Goal: Task Accomplishment & Management: Manage account settings

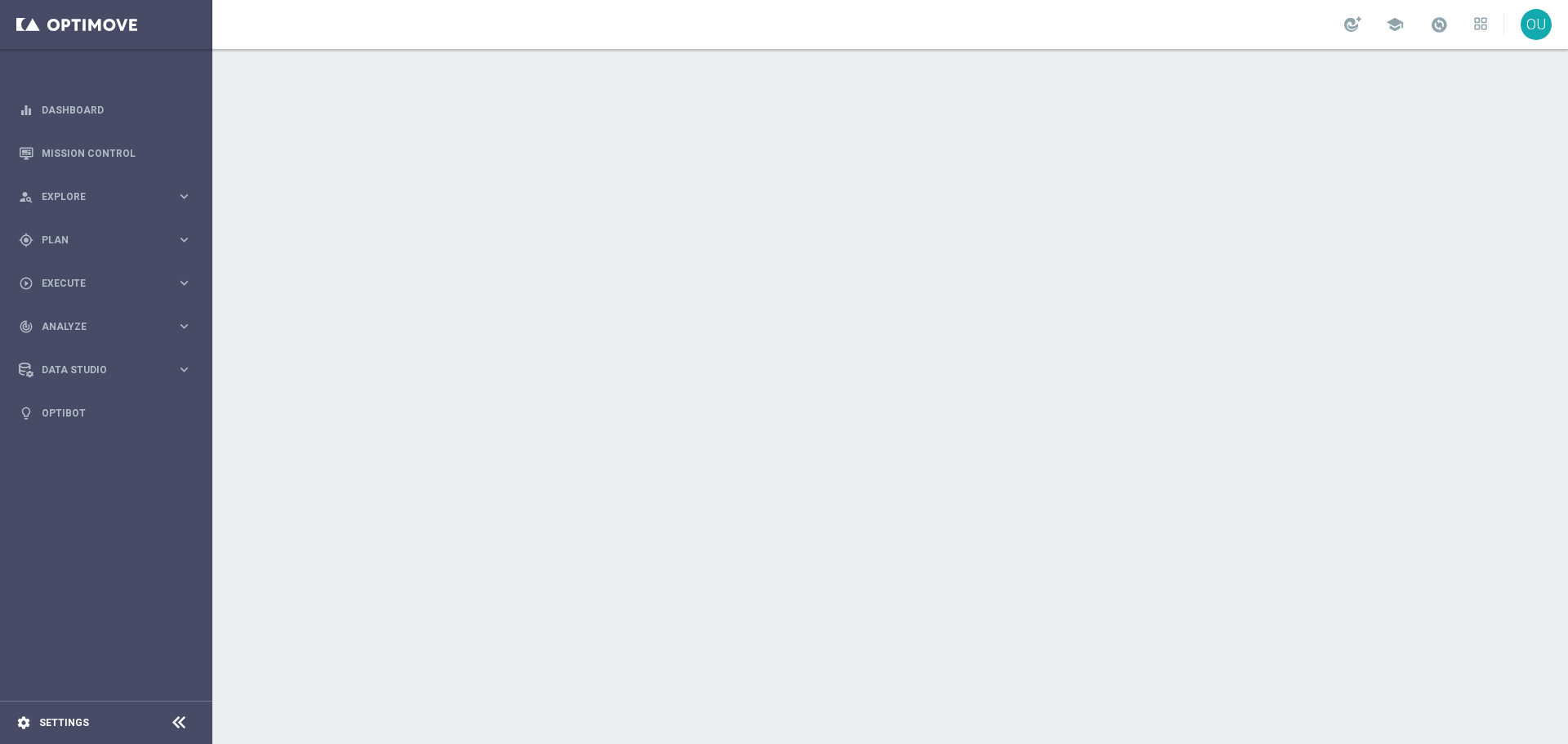
click at [85, 728] on footer "settings Settings" at bounding box center [106, 722] width 212 height 43
click at [94, 725] on div "settings Settings" at bounding box center [82, 723] width 164 height 15
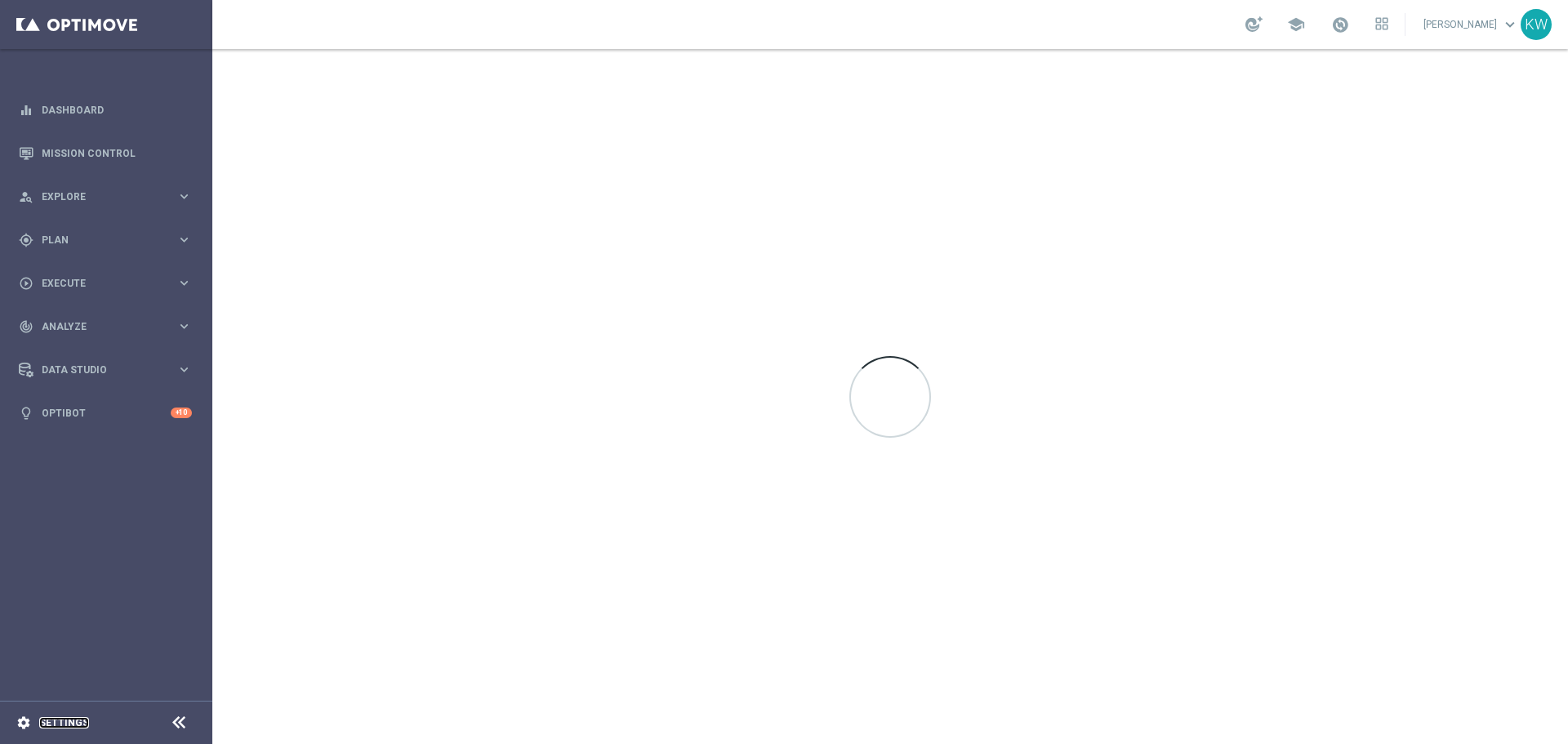
click at [70, 726] on link "Settings" at bounding box center [64, 723] width 50 height 10
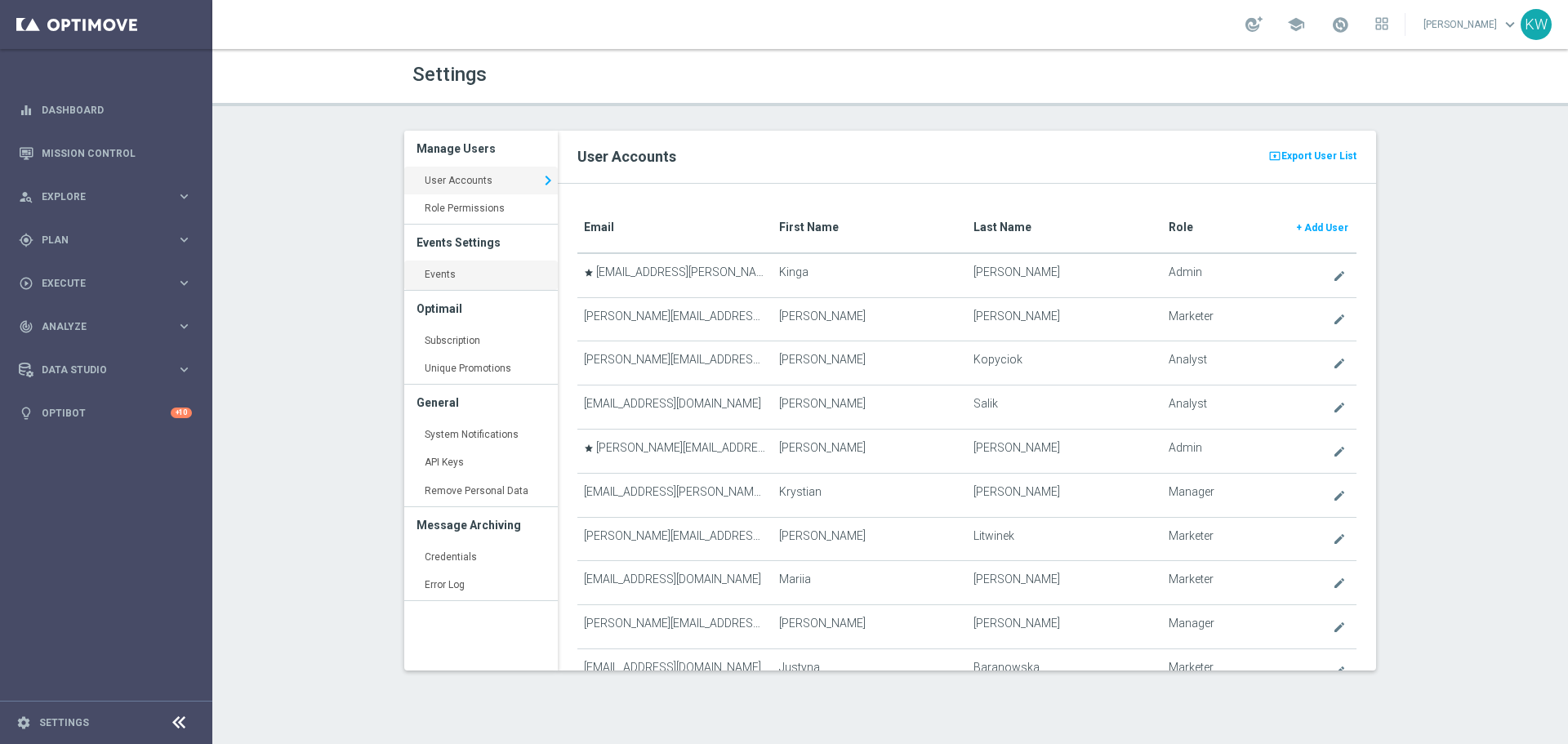
click at [448, 266] on link "Events keyboard_arrow_right" at bounding box center [480, 276] width 153 height 29
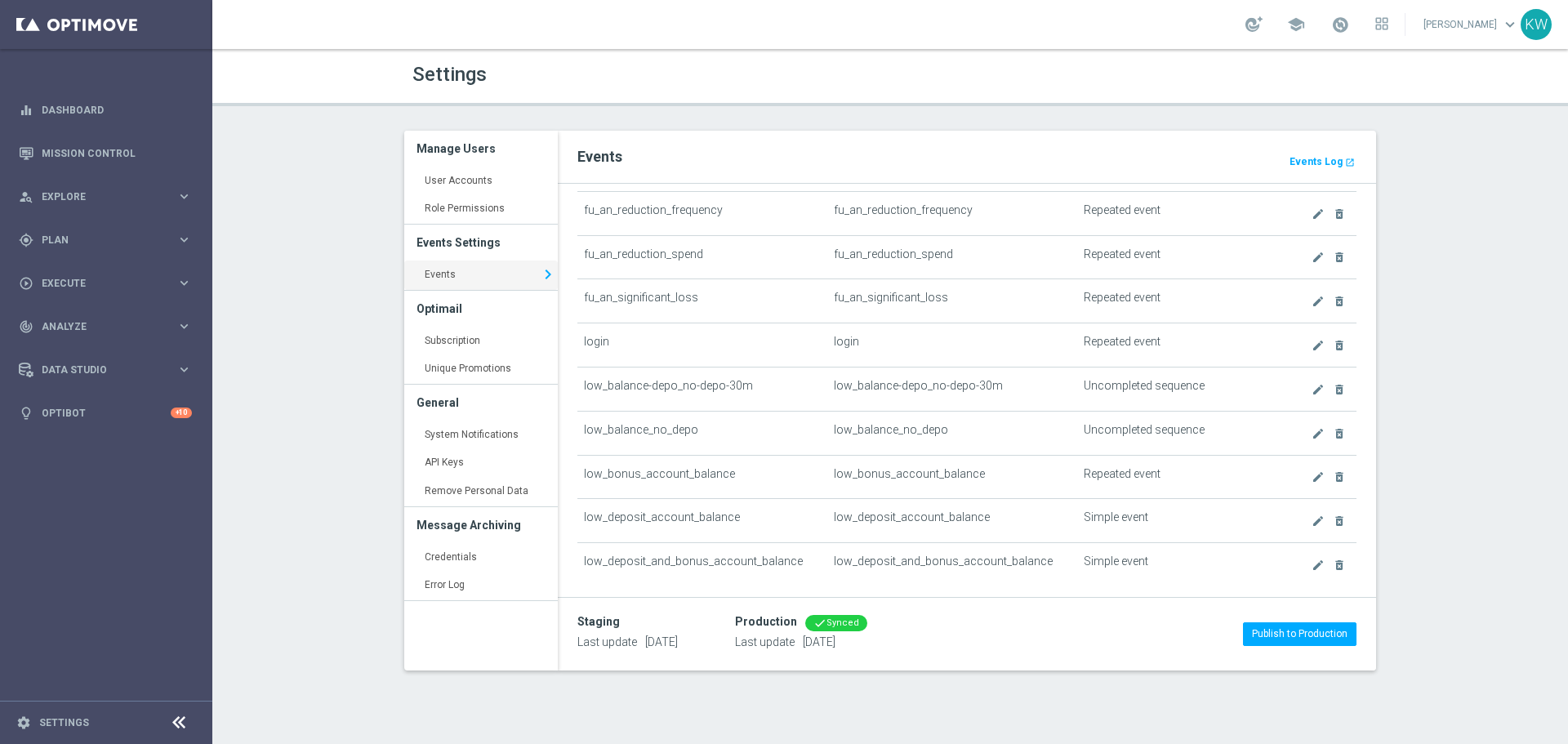
scroll to position [1225, 0]
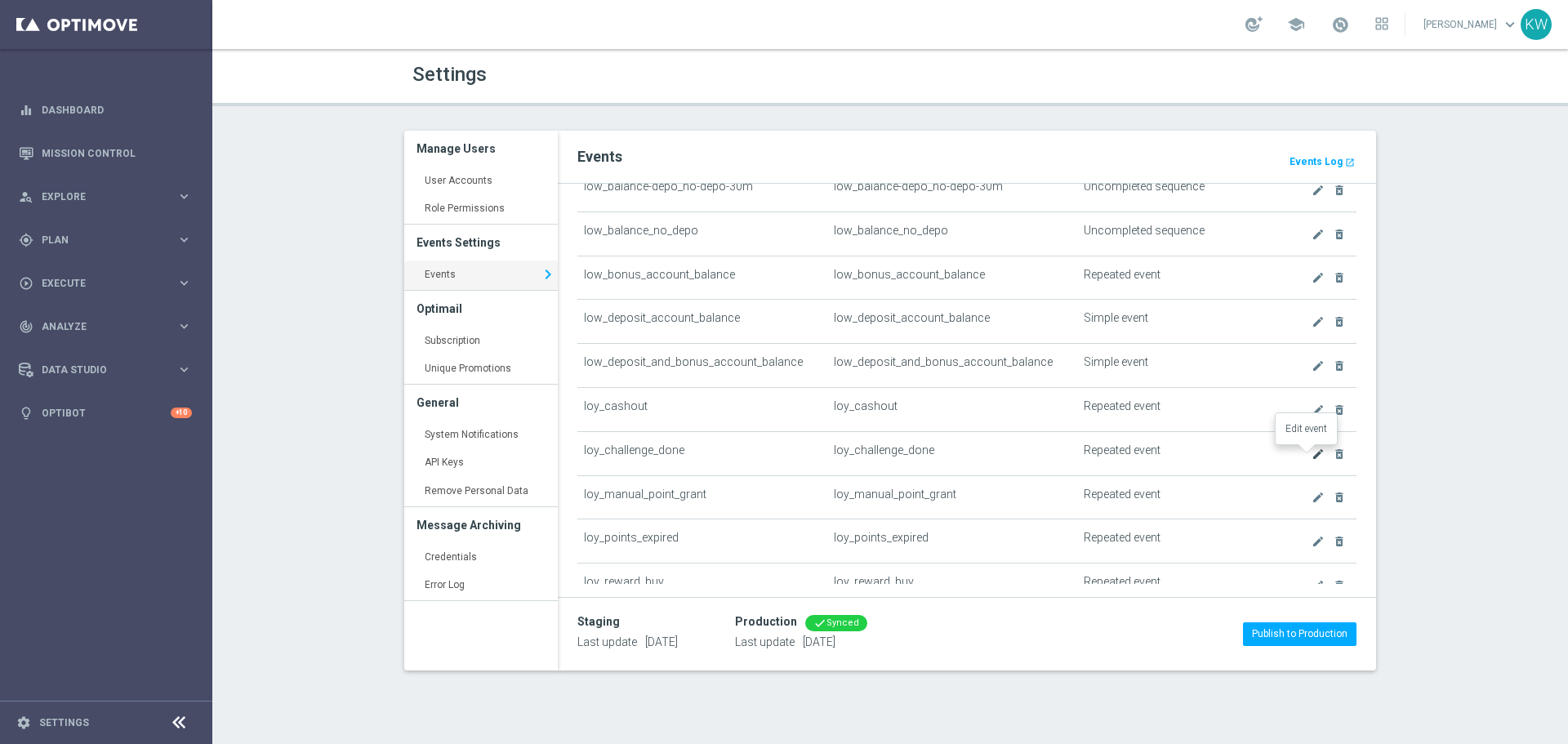
click at [1312, 457] on icon "create" at bounding box center [1318, 454] width 13 height 13
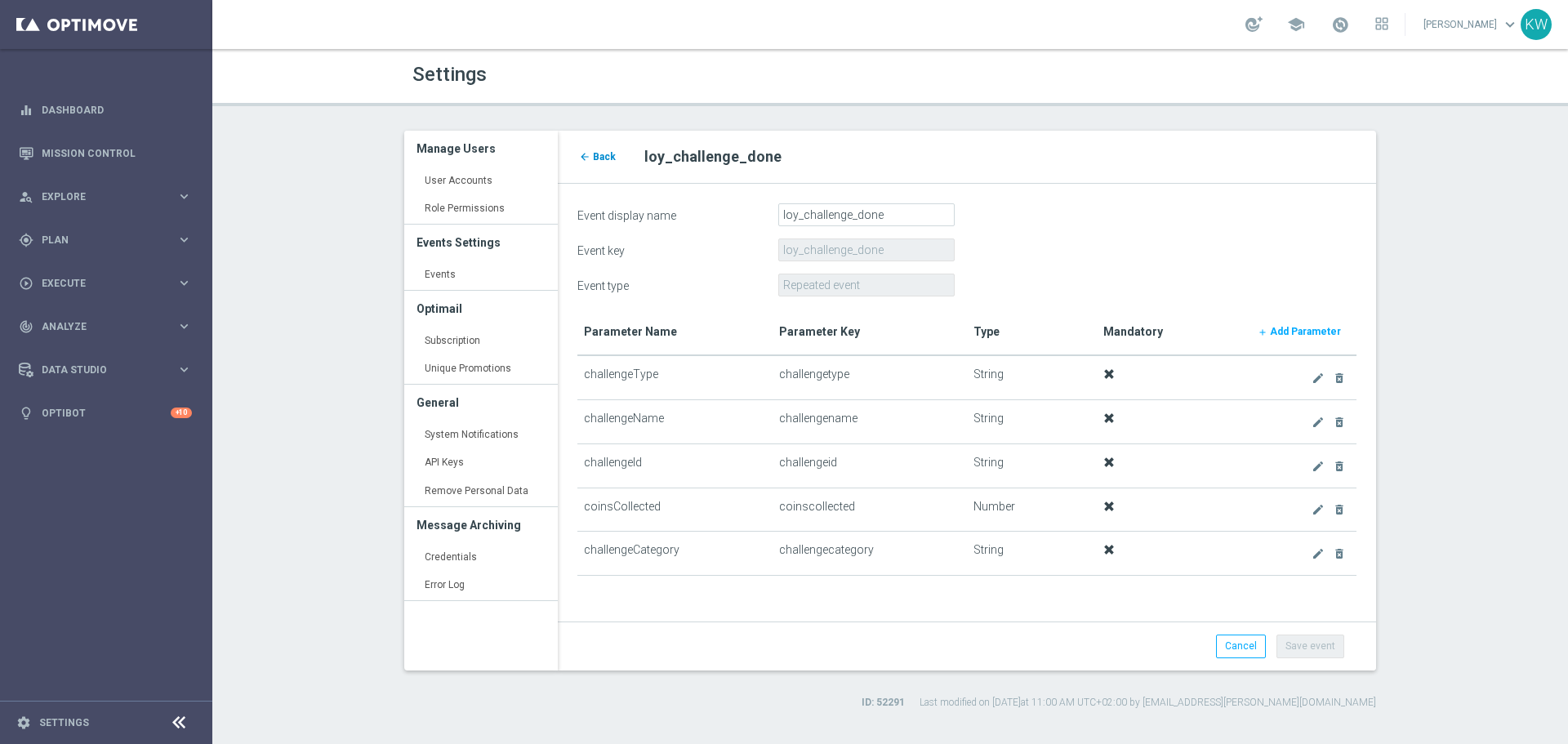
click at [597, 151] on span "Back" at bounding box center [604, 156] width 23 height 11
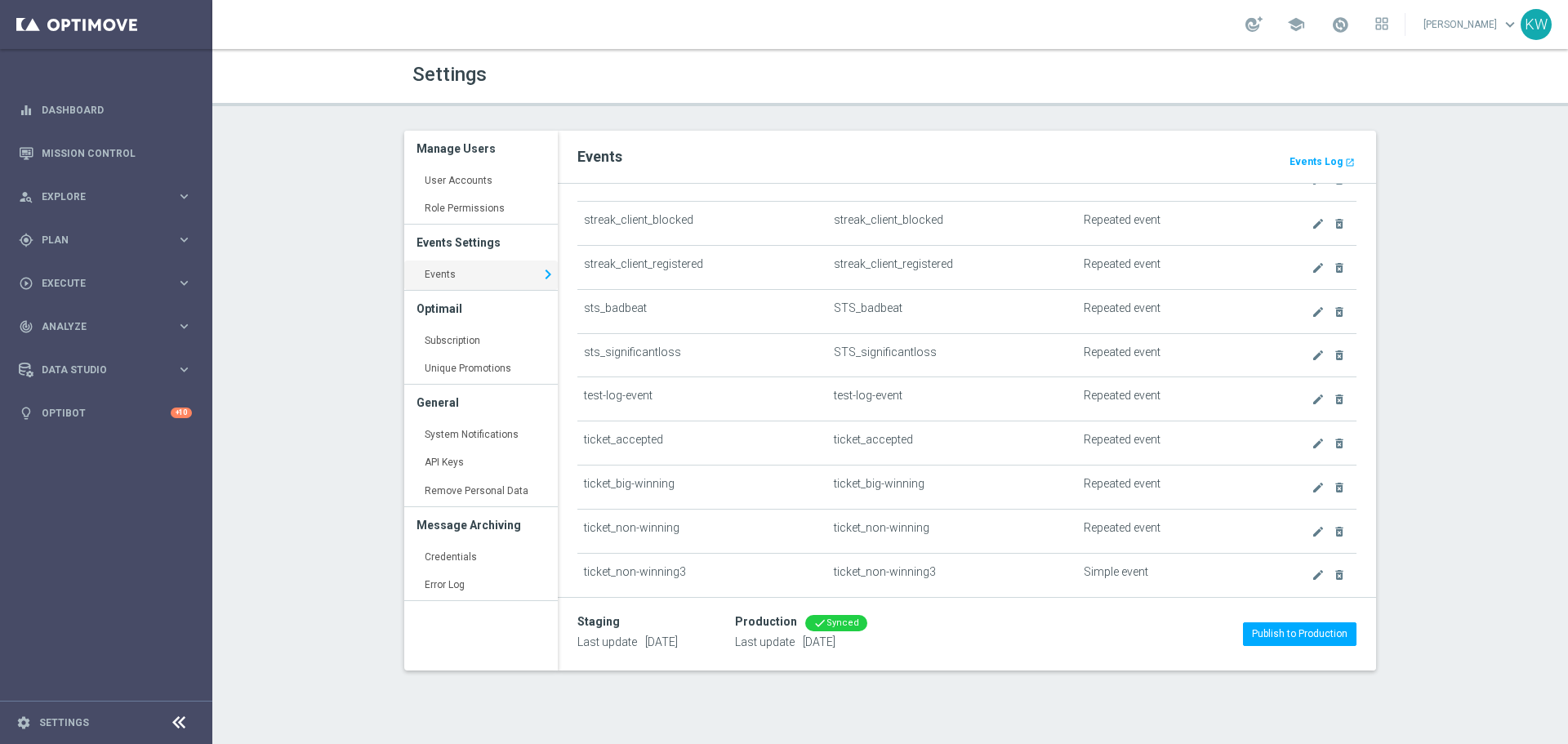
scroll to position [2205, 0]
click at [1312, 437] on icon "create" at bounding box center [1318, 440] width 13 height 13
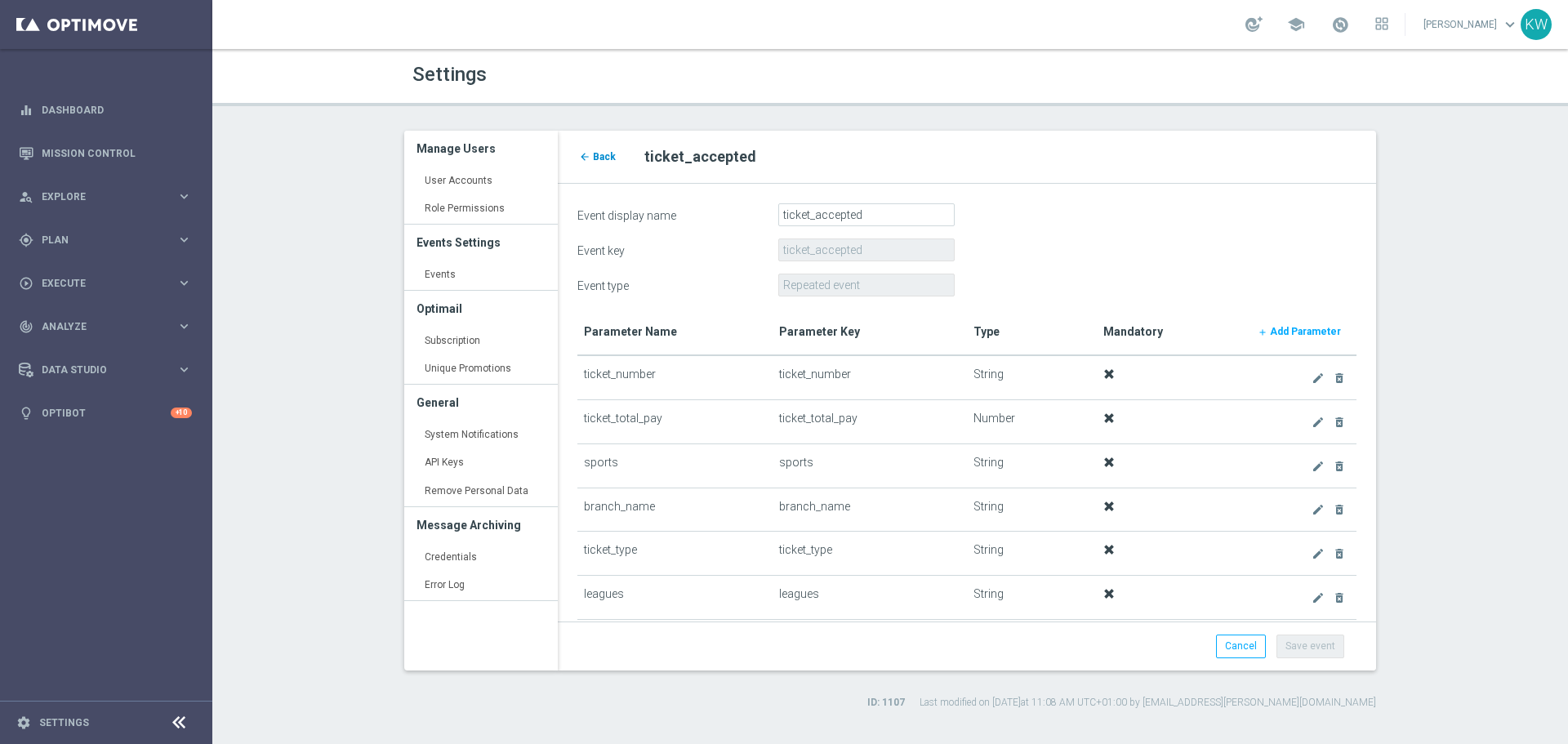
click at [605, 154] on span "Back" at bounding box center [604, 156] width 23 height 11
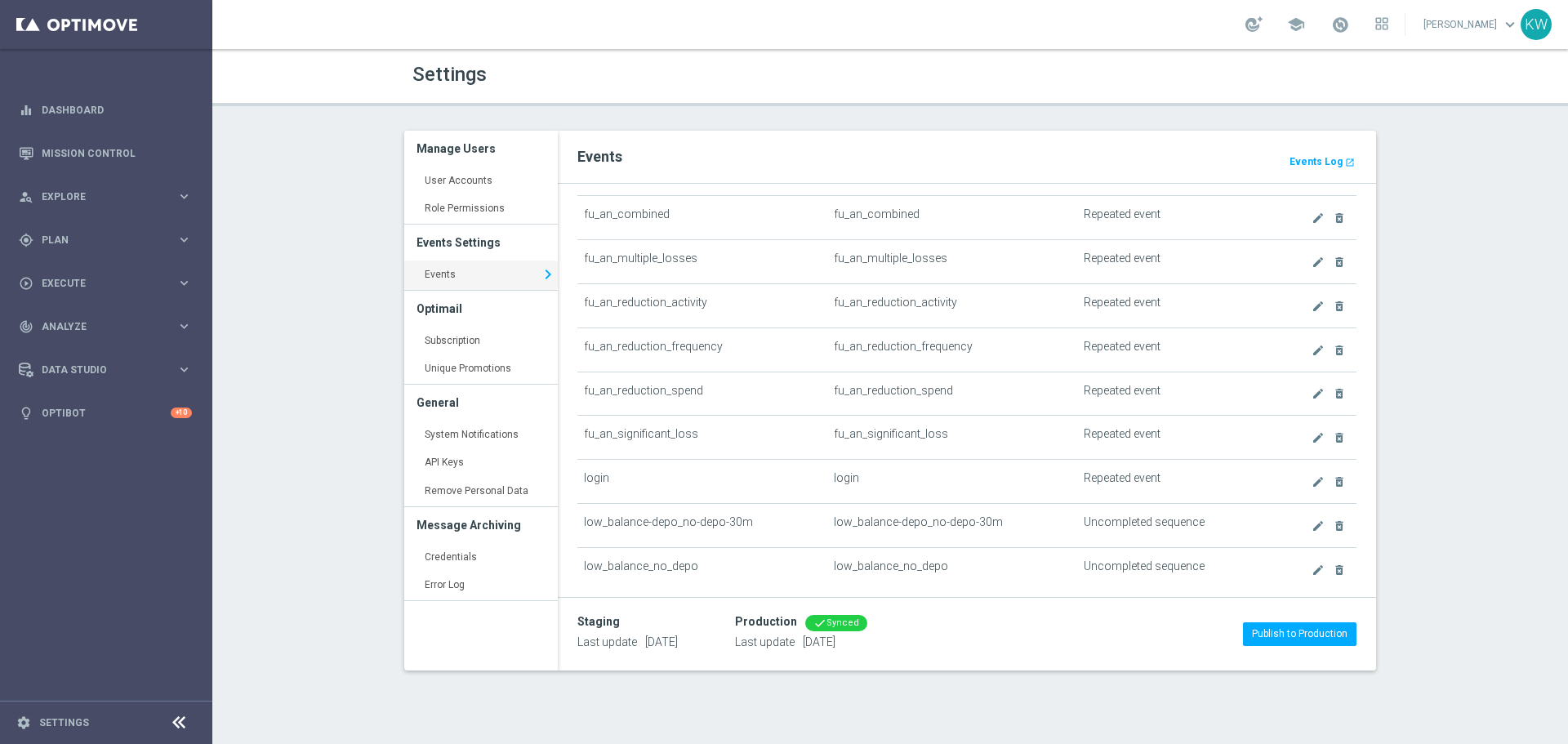
scroll to position [980, 0]
